Goal: Transaction & Acquisition: Purchase product/service

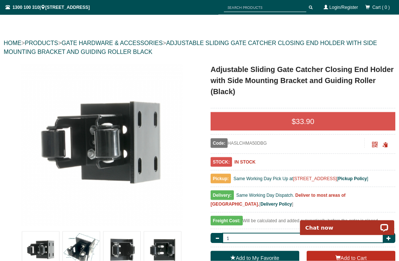
scroll to position [59, 0]
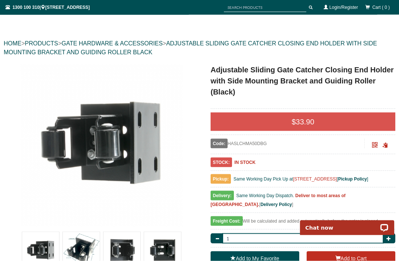
click at [313, 118] on span "33.90" at bounding box center [305, 122] width 18 height 8
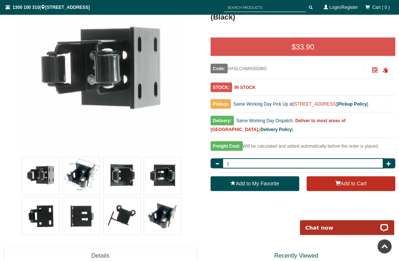
scroll to position [135, 0]
click at [357, 182] on button "Add to Cart" at bounding box center [350, 183] width 89 height 15
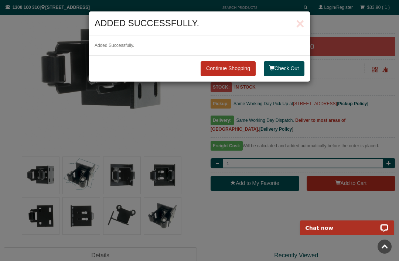
click at [292, 68] on button "Check Out" at bounding box center [284, 68] width 41 height 15
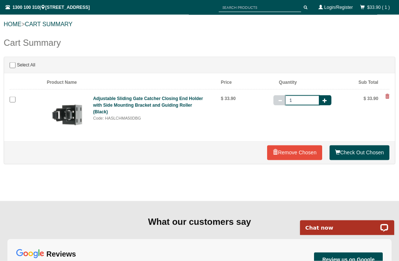
scroll to position [79, 0]
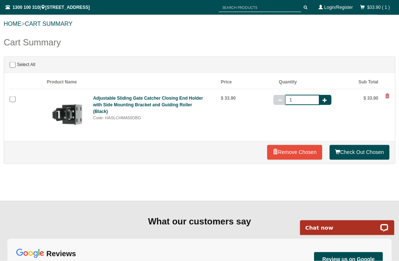
click at [365, 151] on link "Check Out Chosen" at bounding box center [359, 152] width 60 height 15
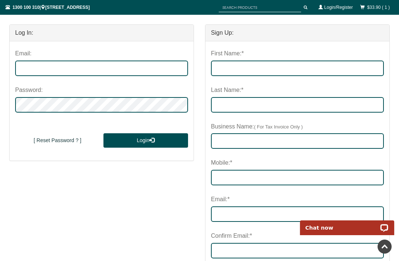
scroll to position [112, 0]
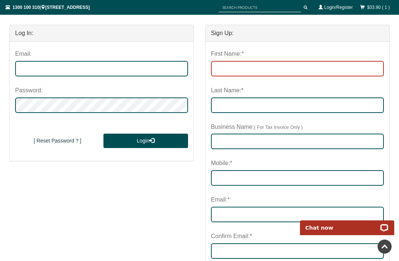
click at [260, 68] on input "First Name:*" at bounding box center [297, 69] width 173 height 16
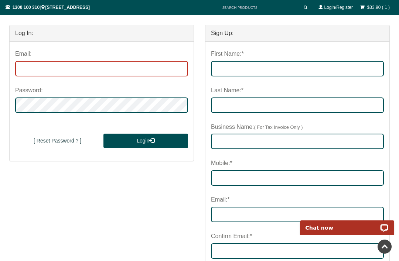
click at [27, 66] on input "email" at bounding box center [101, 69] width 173 height 16
type input "[EMAIL_ADDRESS][DOMAIN_NAME]"
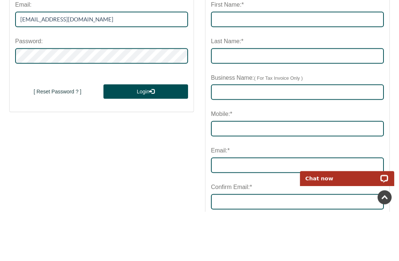
click at [151, 138] on span "submit" at bounding box center [151, 140] width 5 height 5
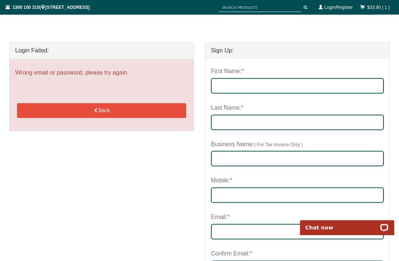
scroll to position [95, 0]
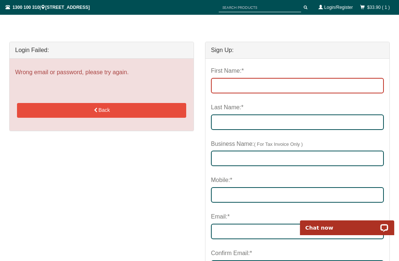
click at [258, 87] on input "First Name:*" at bounding box center [297, 86] width 173 height 16
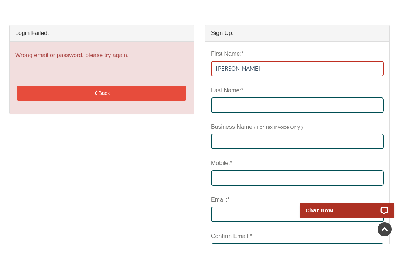
type input "[PERSON_NAME]"
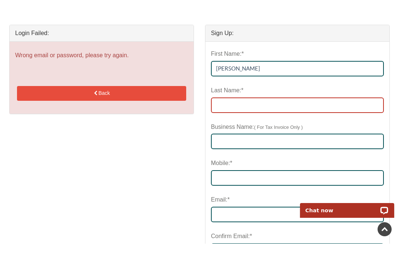
click at [238, 115] on input "Last Name:*" at bounding box center [297, 123] width 173 height 16
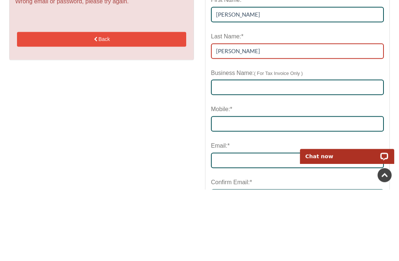
type input "[PERSON_NAME]"
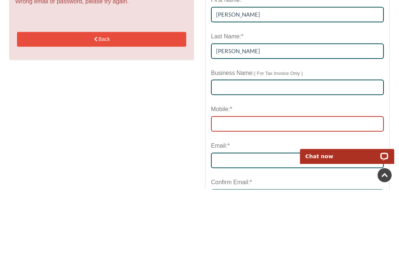
click at [250, 188] on input "Mobile:*" at bounding box center [297, 196] width 173 height 16
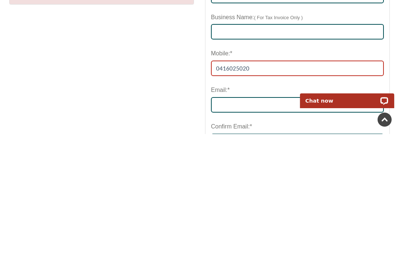
type input "0416025020"
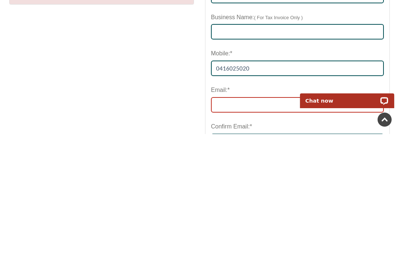
click at [246, 224] on input "email" at bounding box center [297, 232] width 173 height 16
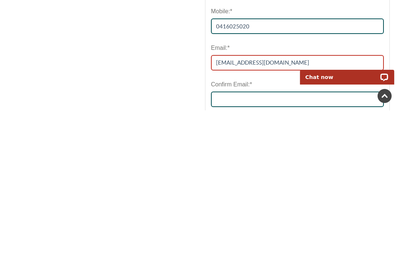
scroll to position [120, 0]
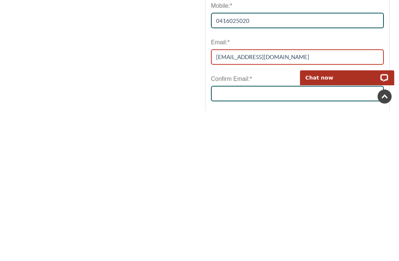
type input "[EMAIL_ADDRESS][DOMAIN_NAME]"
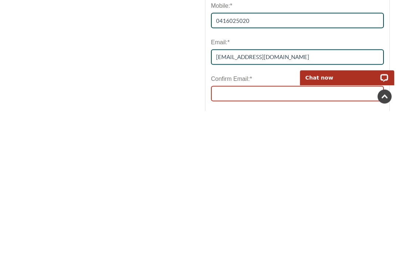
click at [242, 236] on input "Confirm Email:*" at bounding box center [297, 244] width 173 height 16
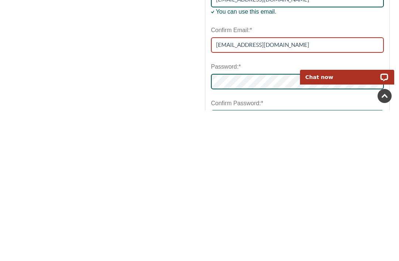
scroll to position [177, 0]
type input "[EMAIL_ADDRESS][DOMAIN_NAME]"
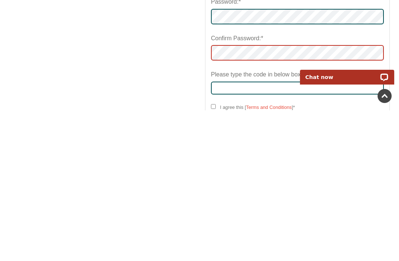
scroll to position [267, 0]
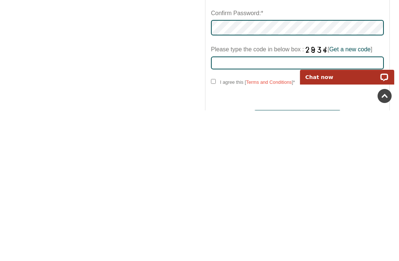
click at [212, 230] on input "I agree this [ Terms and Conditions ] *" at bounding box center [213, 232] width 5 height 5
checkbox input "****"
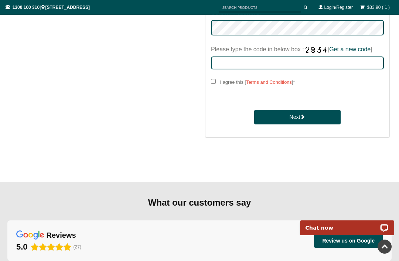
click at [298, 113] on button "Next" at bounding box center [297, 117] width 86 height 15
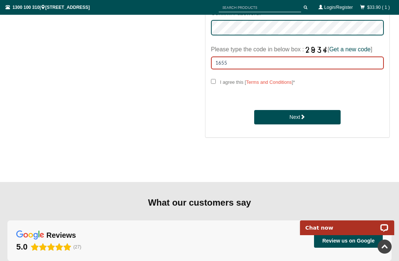
type input "1655"
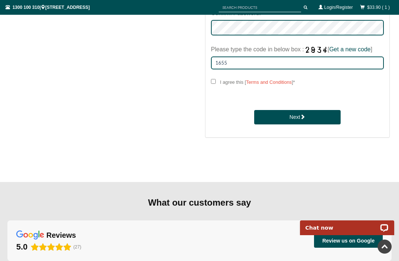
click at [309, 110] on button "Next" at bounding box center [297, 117] width 86 height 15
